Goal: Information Seeking & Learning: Find specific fact

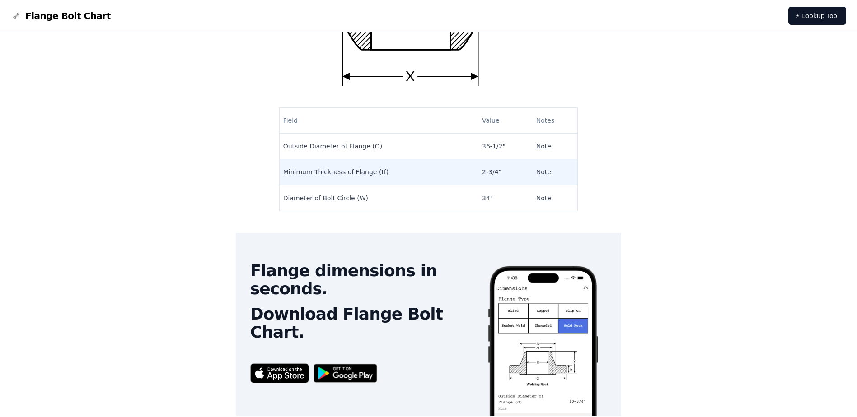
scroll to position [149, 0]
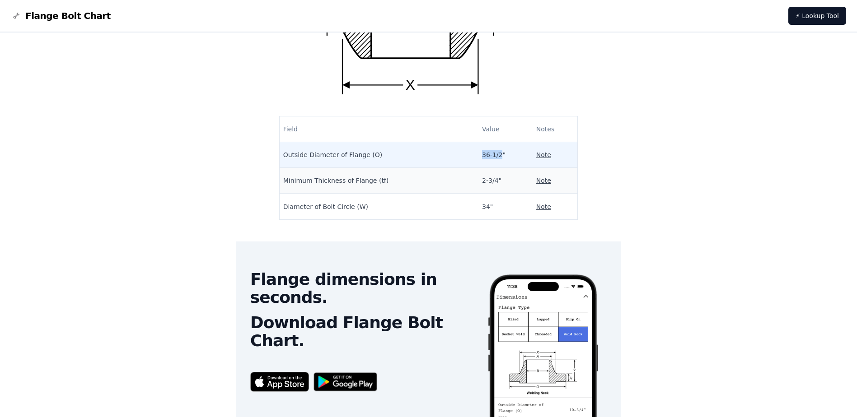
drag, startPoint x: 485, startPoint y: 154, endPoint x: 458, endPoint y: 156, distance: 27.2
click at [458, 156] on tr "Outside Diameter of Flange (O) 36-1/2" Note" at bounding box center [429, 155] width 298 height 26
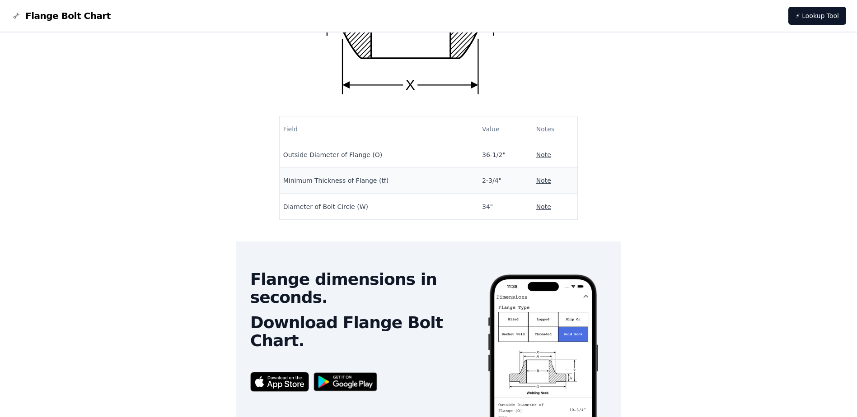
drag, startPoint x: 234, startPoint y: 114, endPoint x: 218, endPoint y: 104, distance: 18.8
click at [235, 116] on div "Home Flange Dimensions Charts NPS 28 Class 150 Dimensions for NPS 28 Class 150 …" at bounding box center [428, 192] width 835 height 596
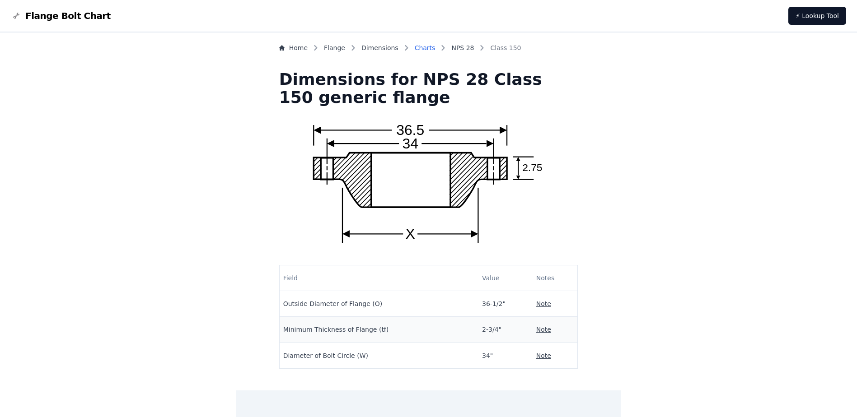
click at [435, 48] on link "Charts" at bounding box center [425, 47] width 21 height 9
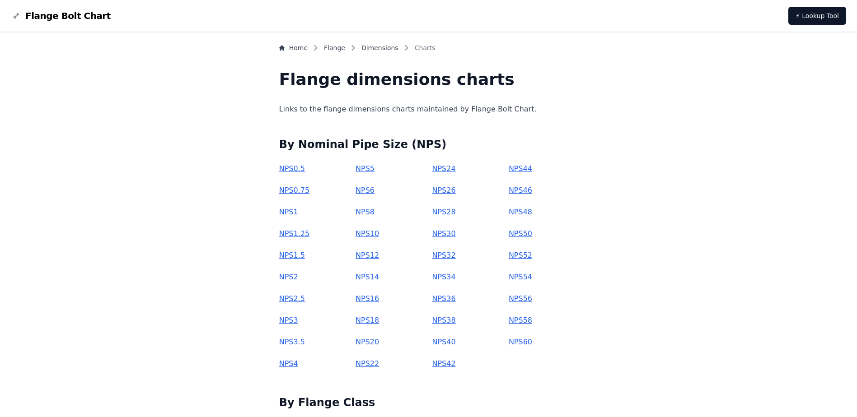
click at [445, 213] on link "NPS 28" at bounding box center [443, 212] width 23 height 9
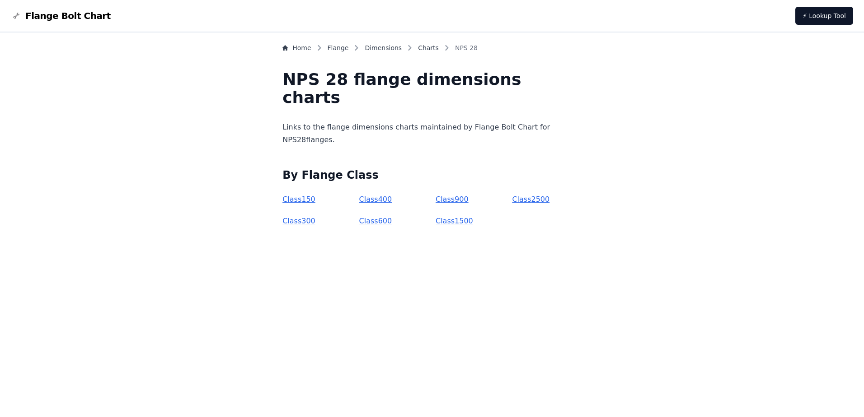
click at [315, 201] on link "Class 150" at bounding box center [298, 199] width 33 height 9
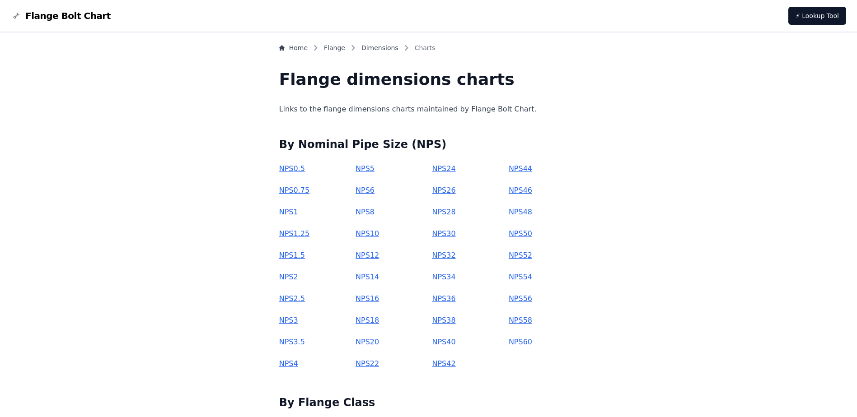
click at [440, 170] on link "NPS 24" at bounding box center [443, 168] width 23 height 9
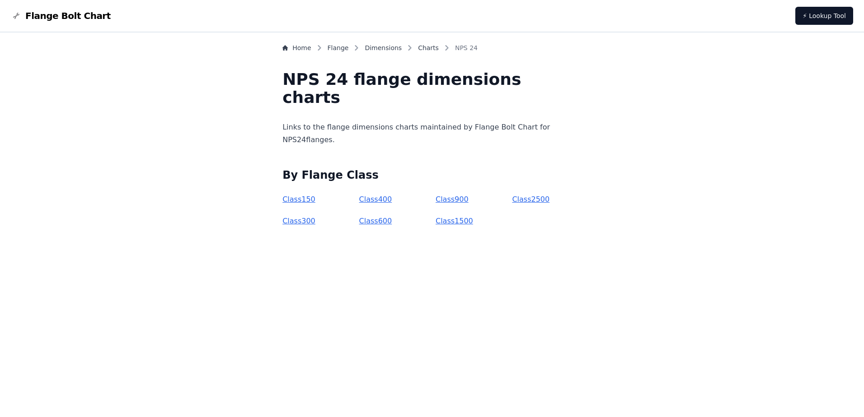
click at [315, 201] on link "Class 150" at bounding box center [298, 199] width 33 height 9
